Goal: Task Accomplishment & Management: Use online tool/utility

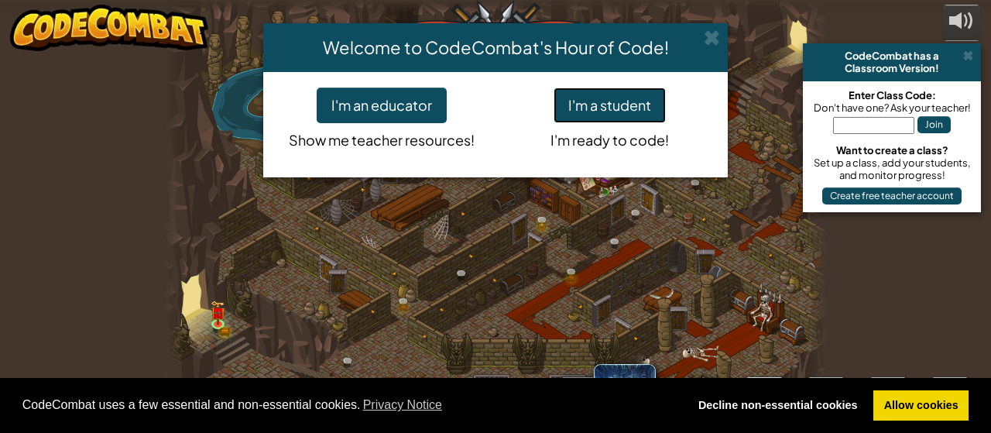
click at [634, 98] on button "I'm a student" at bounding box center [610, 106] width 112 height 36
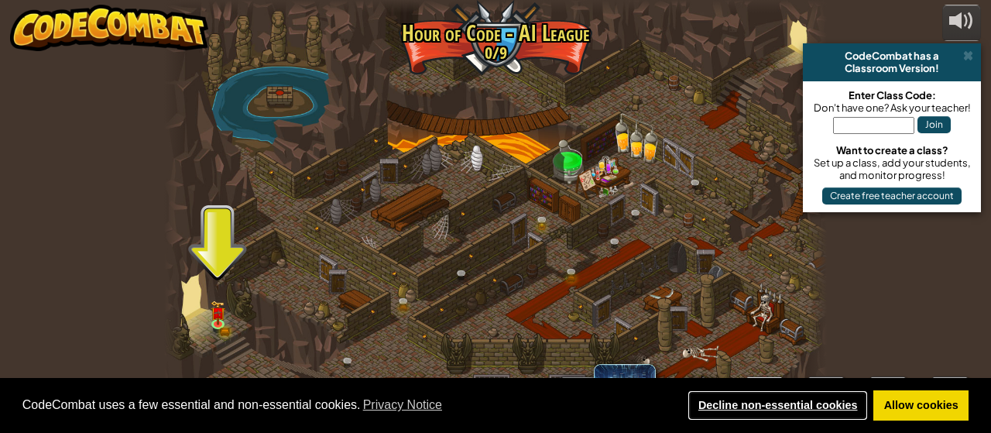
click at [805, 400] on link "Decline non-essential cookies" at bounding box center [778, 405] width 180 height 31
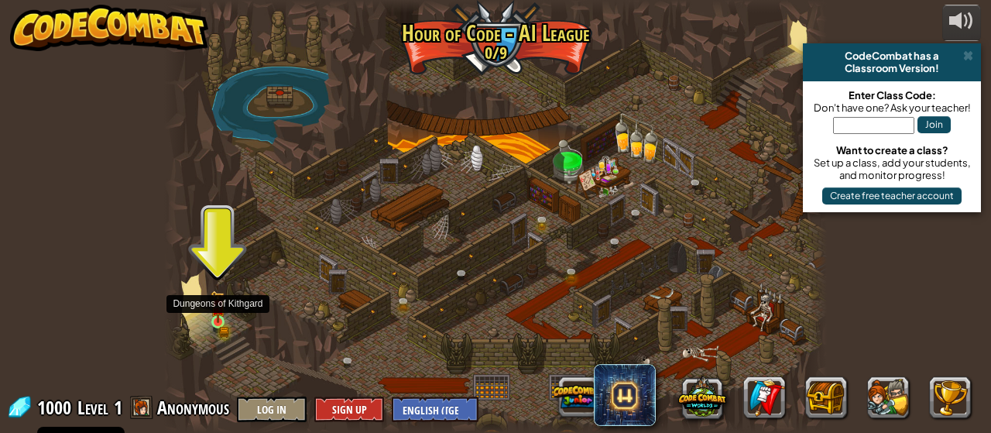
click at [218, 304] on img at bounding box center [218, 306] width 15 height 32
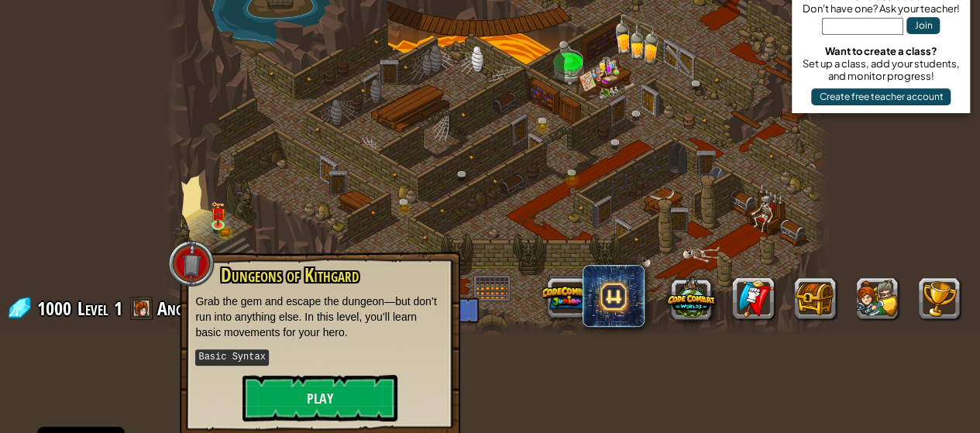
scroll to position [101, 0]
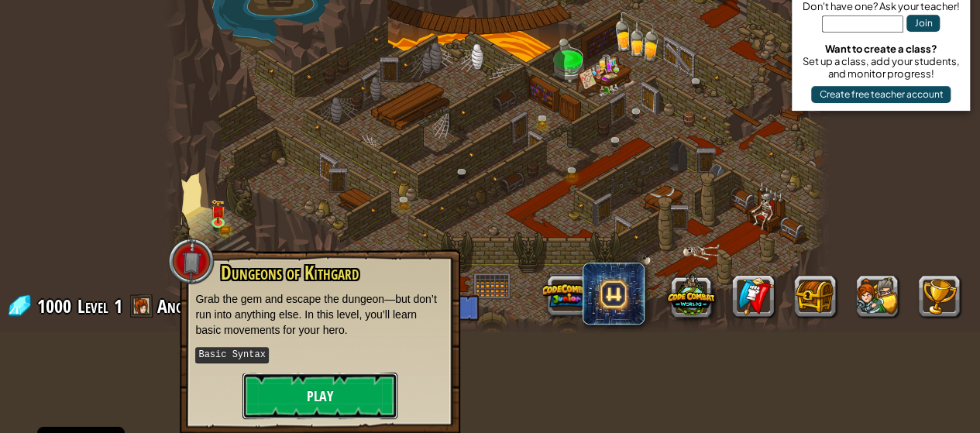
click at [324, 387] on button "Play" at bounding box center [319, 395] width 155 height 46
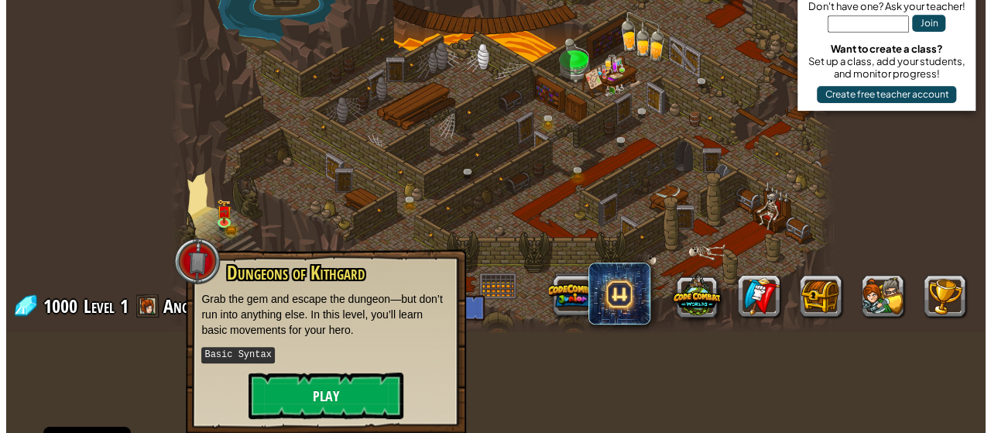
scroll to position [86, 0]
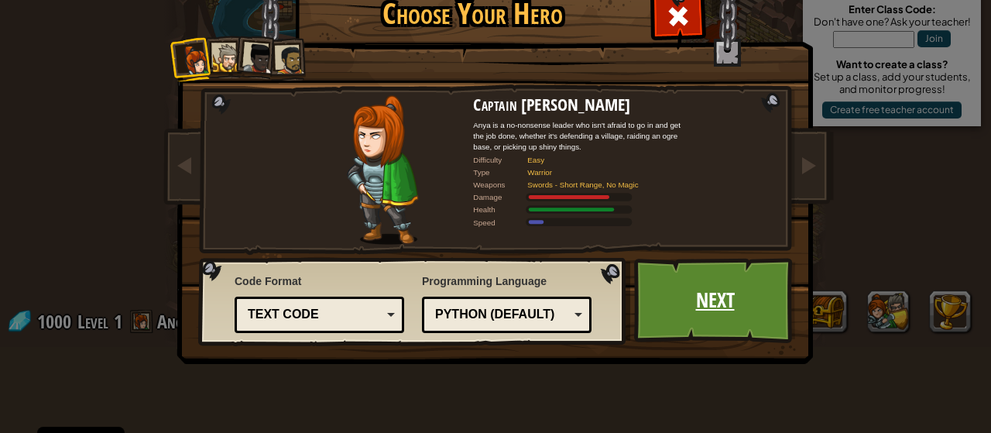
click at [704, 288] on link "Next" at bounding box center [715, 300] width 162 height 85
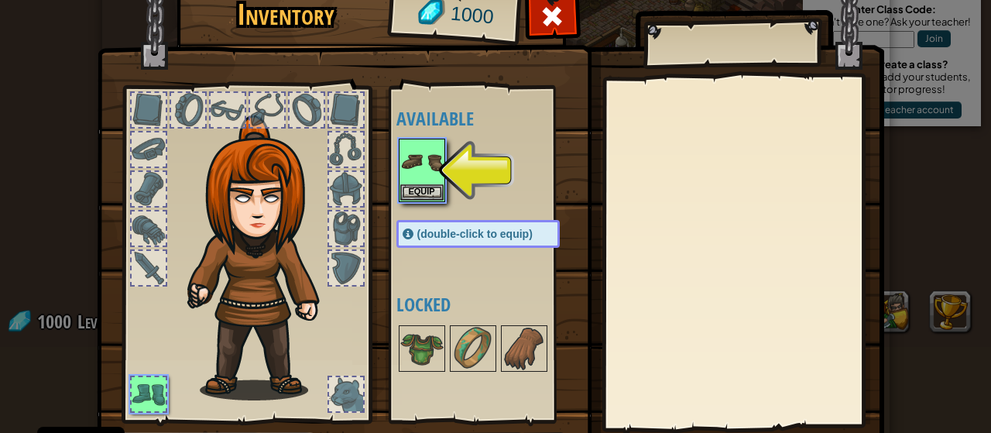
scroll to position [68, 0]
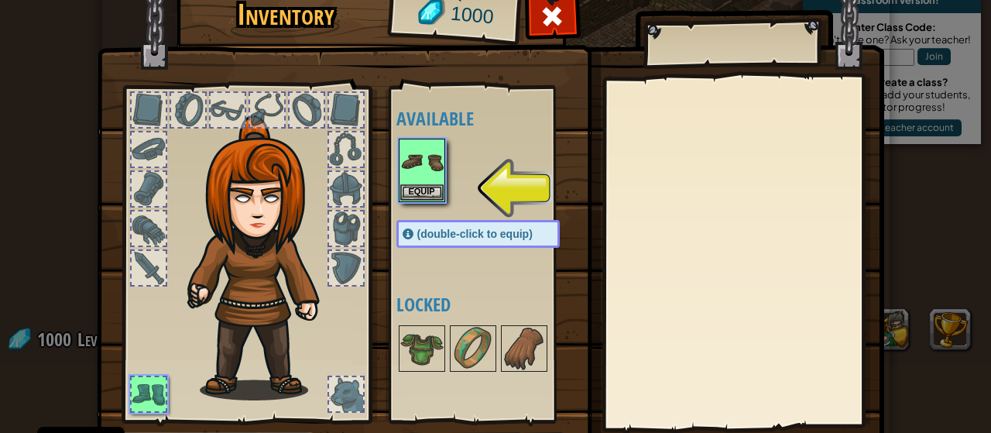
click at [440, 228] on span "(double-click to equip)" at bounding box center [474, 234] width 115 height 12
click at [420, 162] on img at bounding box center [421, 161] width 43 height 43
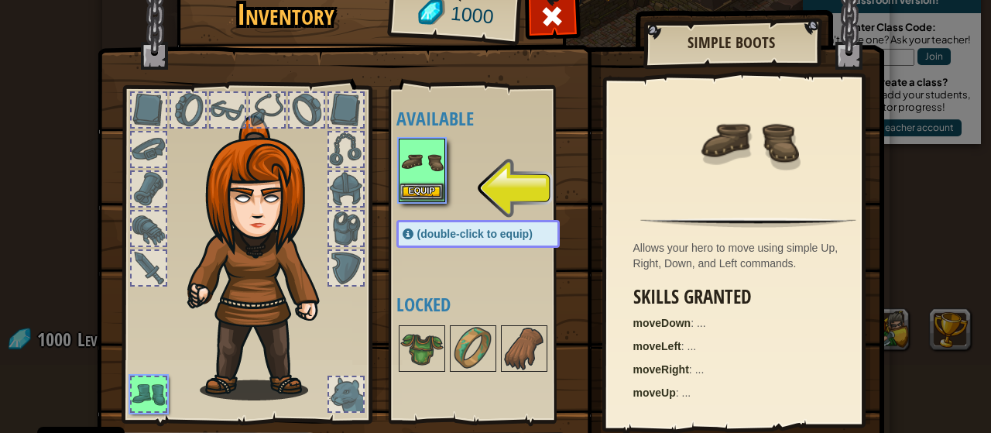
click at [420, 162] on img at bounding box center [421, 161] width 43 height 43
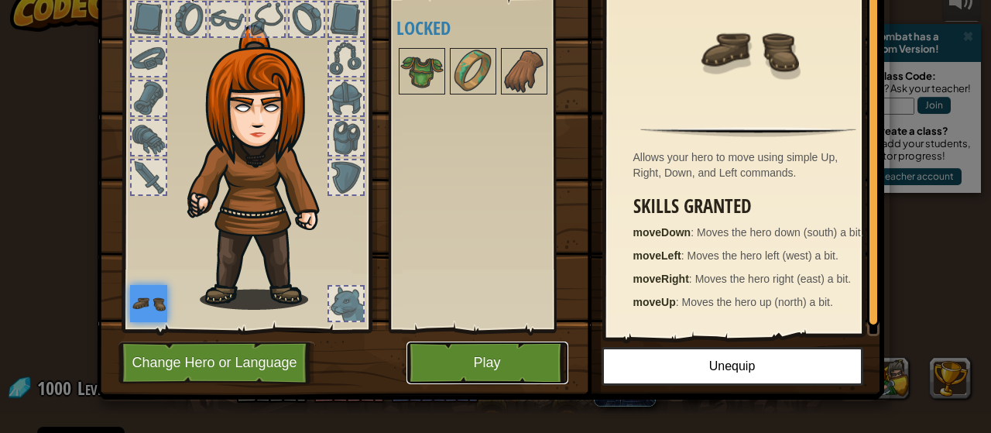
scroll to position [19, 0]
click at [455, 351] on button "Play" at bounding box center [488, 363] width 162 height 43
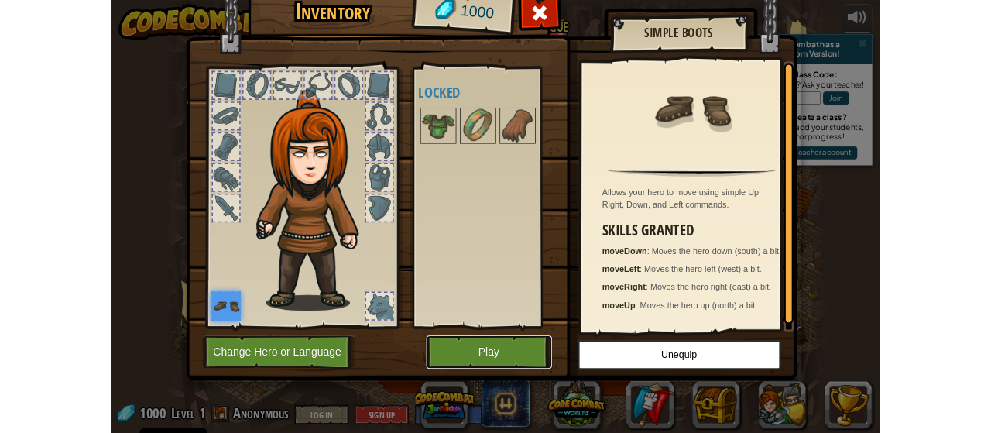
scroll to position [0, 0]
